Goal: Check status: Check status

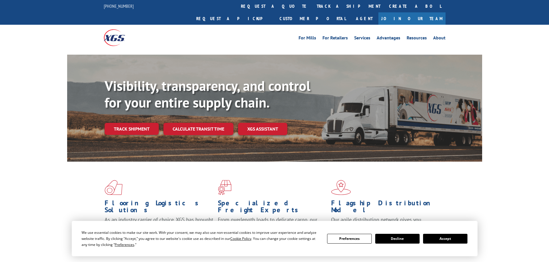
click at [439, 238] on button "Accept" at bounding box center [445, 239] width 44 height 10
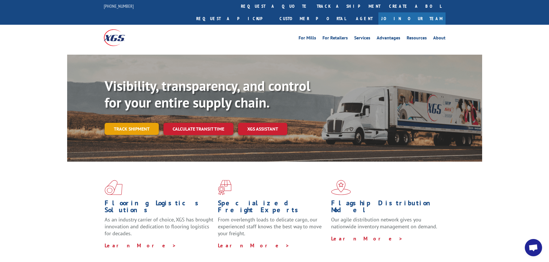
click at [143, 123] on link "Track shipment" at bounding box center [132, 129] width 54 height 12
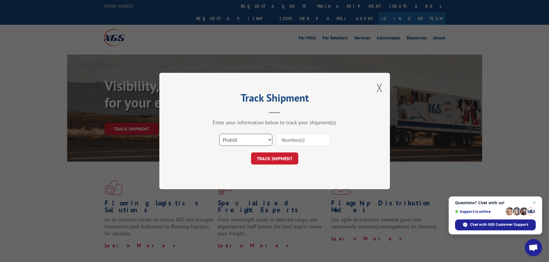
click at [247, 141] on select "Select category... Probill BOL PO" at bounding box center [245, 140] width 53 height 12
select select "bol"
click at [219, 134] on select "Select category... Probill BOL PO" at bounding box center [245, 140] width 53 height 12
click at [279, 138] on input at bounding box center [302, 140] width 53 height 12
paste input "5628852"
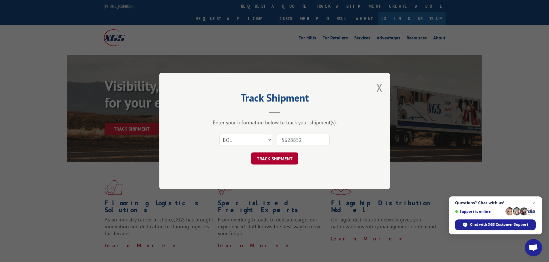
type input "5628852"
click at [276, 160] on button "TRACK SHIPMENT" at bounding box center [274, 159] width 47 height 12
